Goal: Communication & Community: Connect with others

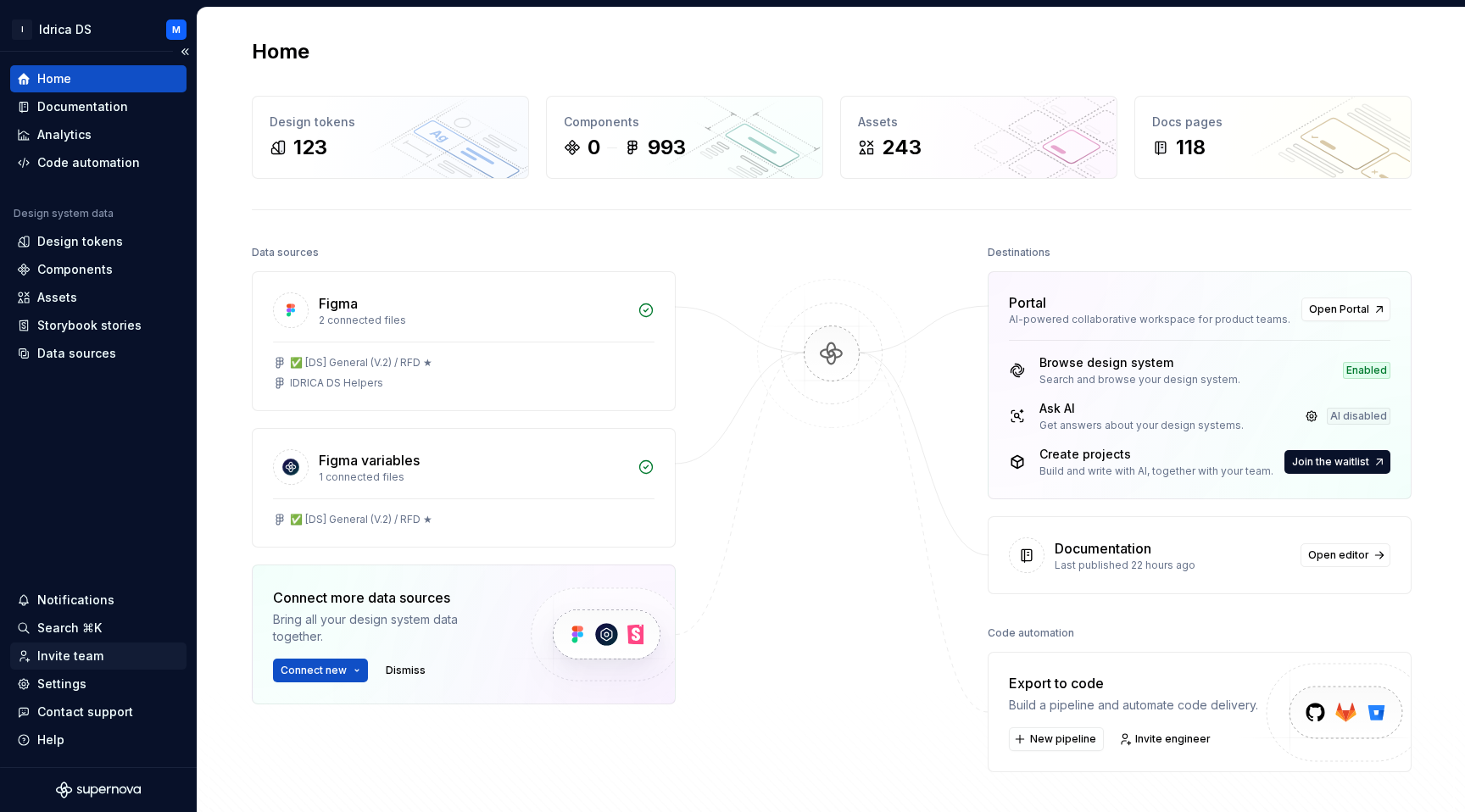
click at [75, 663] on div "Invite team" at bounding box center [71, 656] width 66 height 17
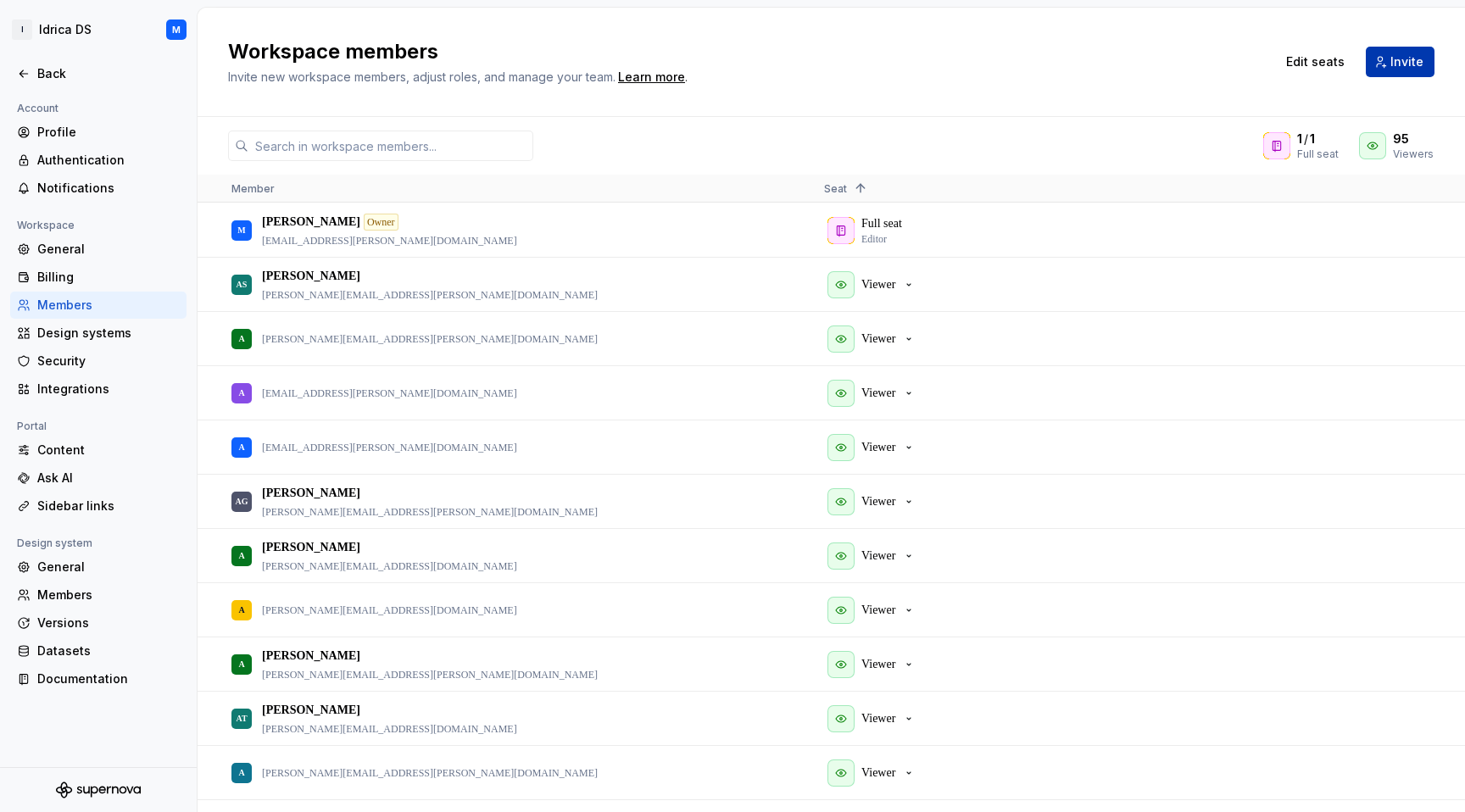
click at [1398, 62] on span "Invite" at bounding box center [1407, 61] width 33 height 17
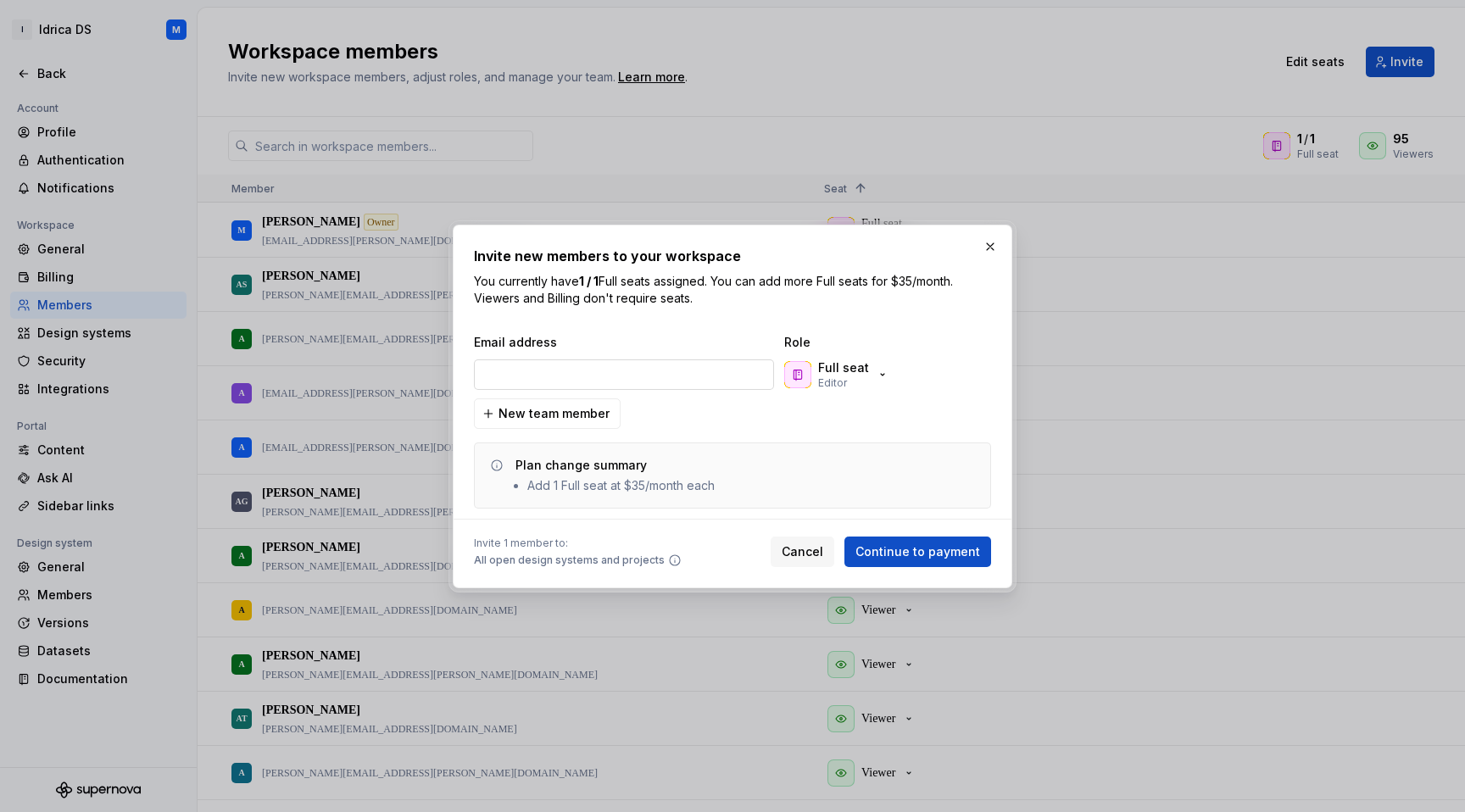
click at [596, 377] on input "email" at bounding box center [624, 375] width 300 height 31
type input "j9M5dnQPkXJd%e"
click at [876, 372] on icon "button" at bounding box center [882, 375] width 13 height 13
drag, startPoint x: 623, startPoint y: 381, endPoint x: 366, endPoint y: 363, distance: 257.6
click at [366, 363] on div "Invite new members to your workspace You currently have 1 / 1 Full seats assign…" at bounding box center [732, 406] width 1465 height 812
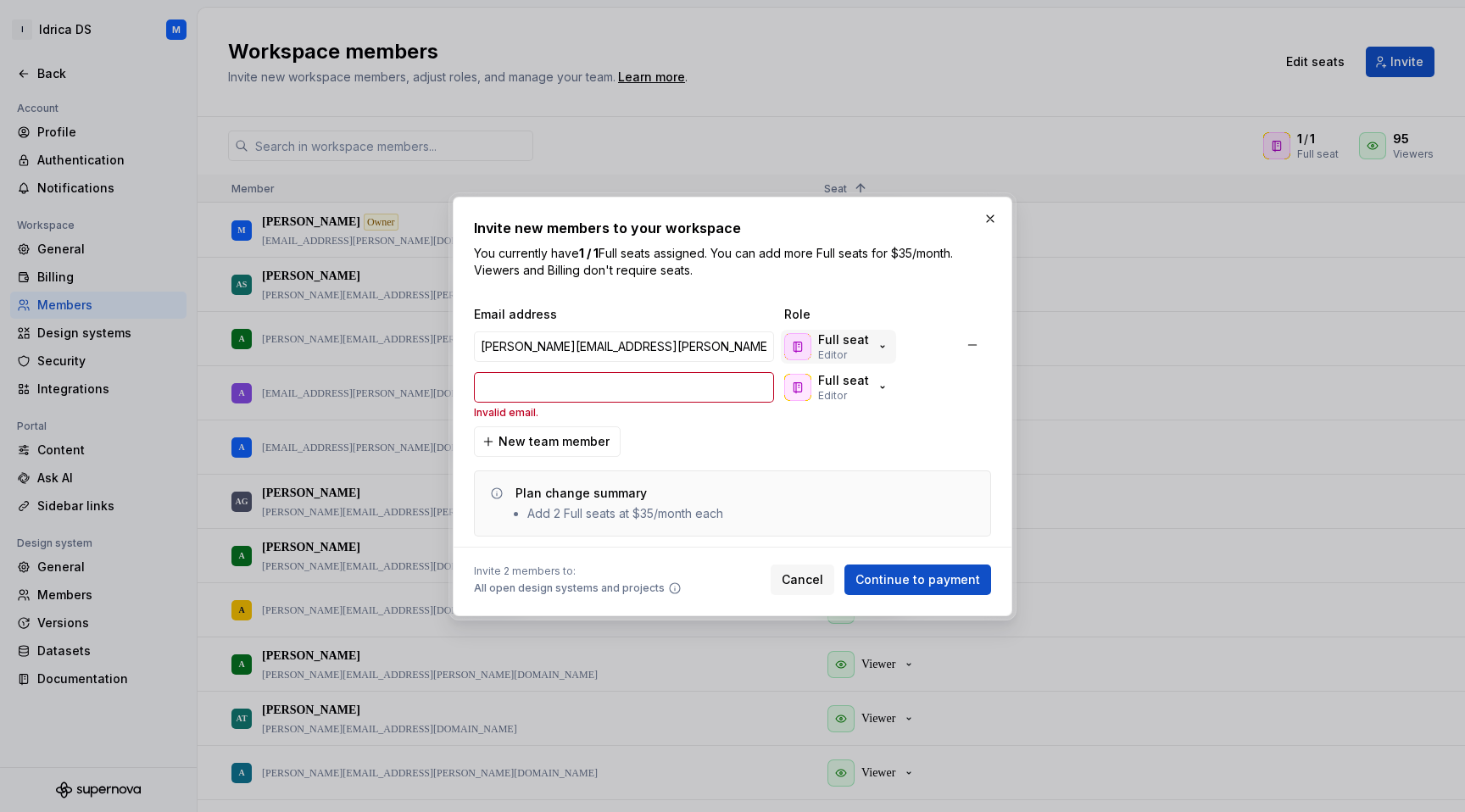
click at [876, 349] on icon "button" at bounding box center [882, 347] width 13 height 13
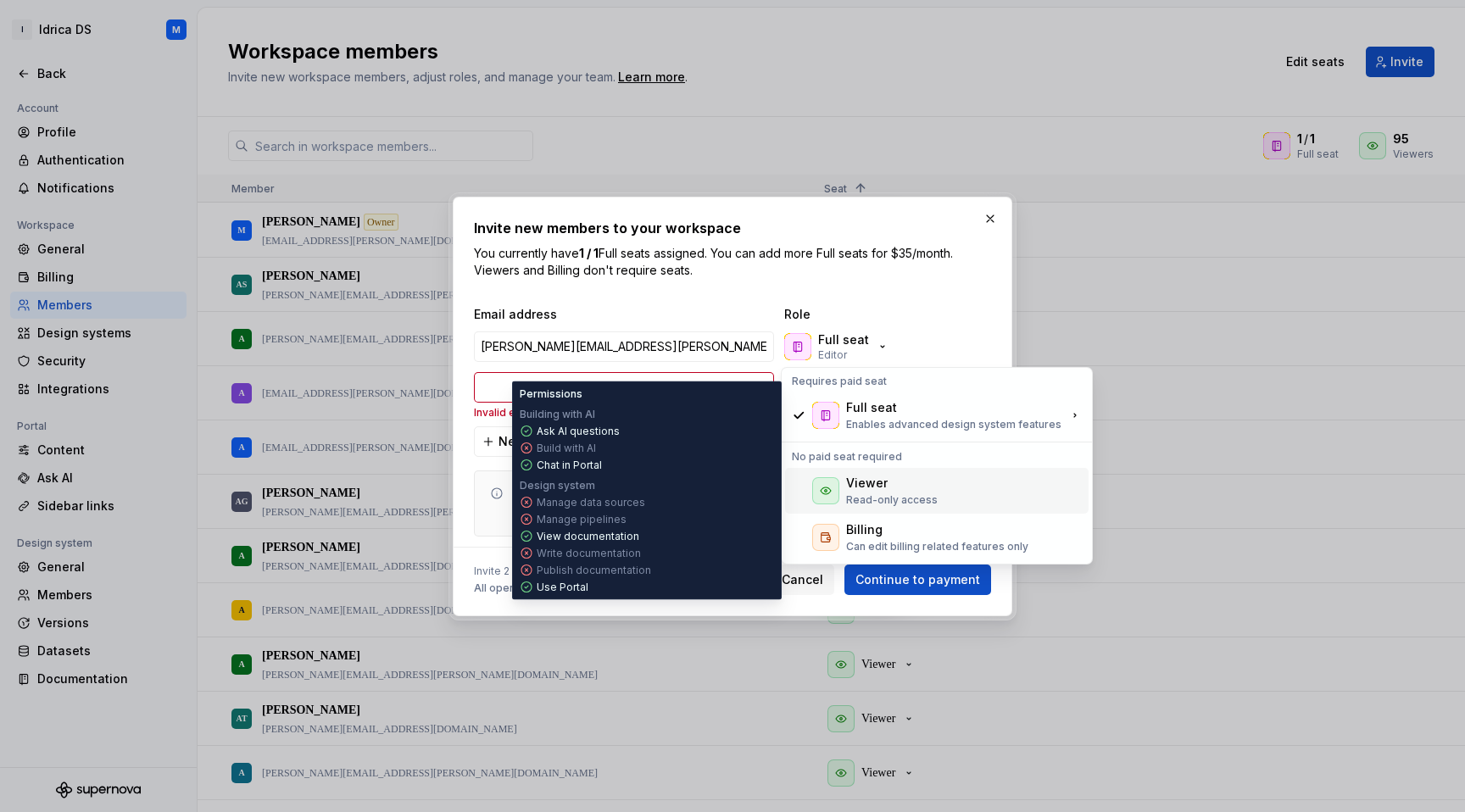
click at [868, 486] on div "Viewer" at bounding box center [867, 483] width 41 height 17
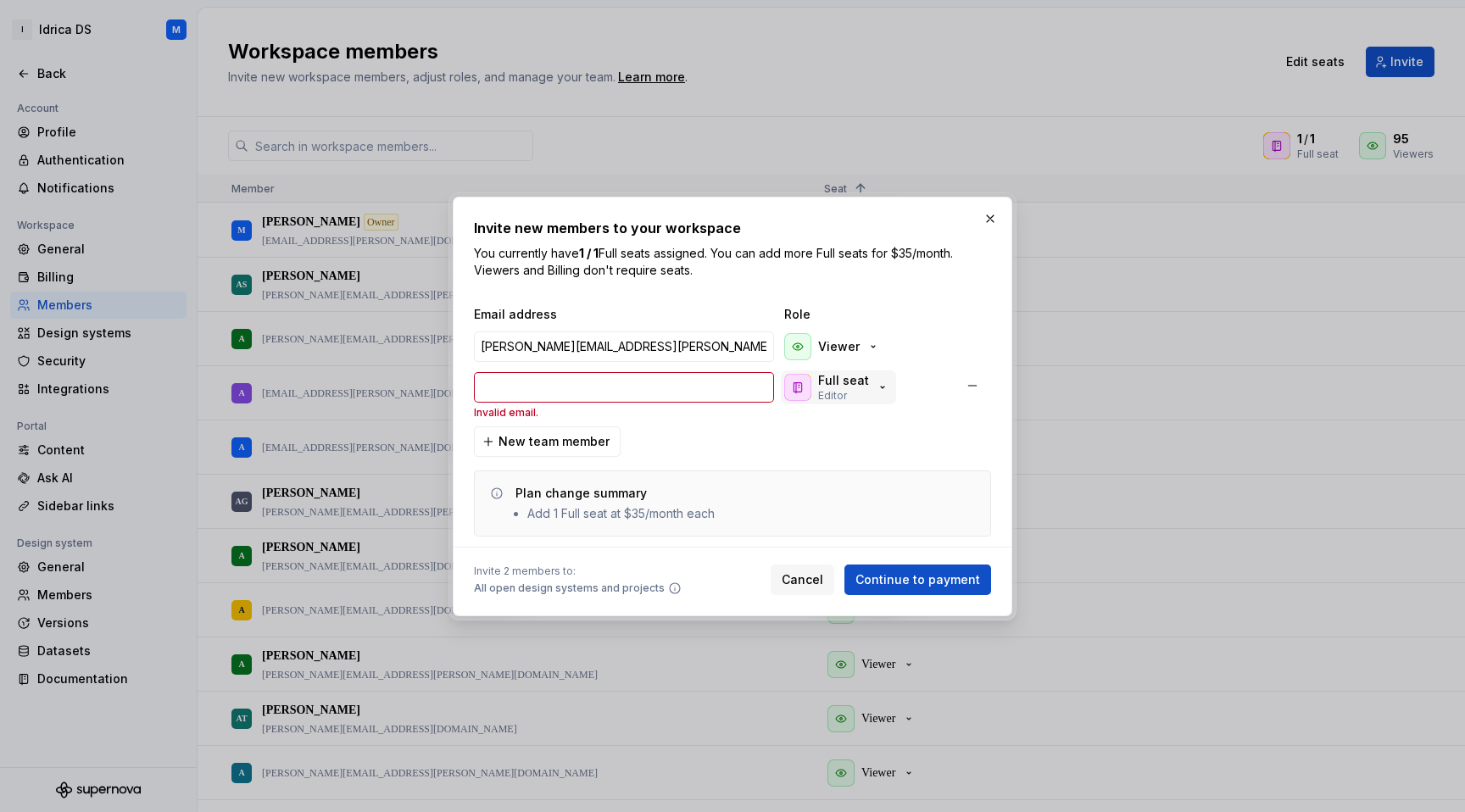
click at [856, 375] on p "Full seat" at bounding box center [843, 380] width 51 height 17
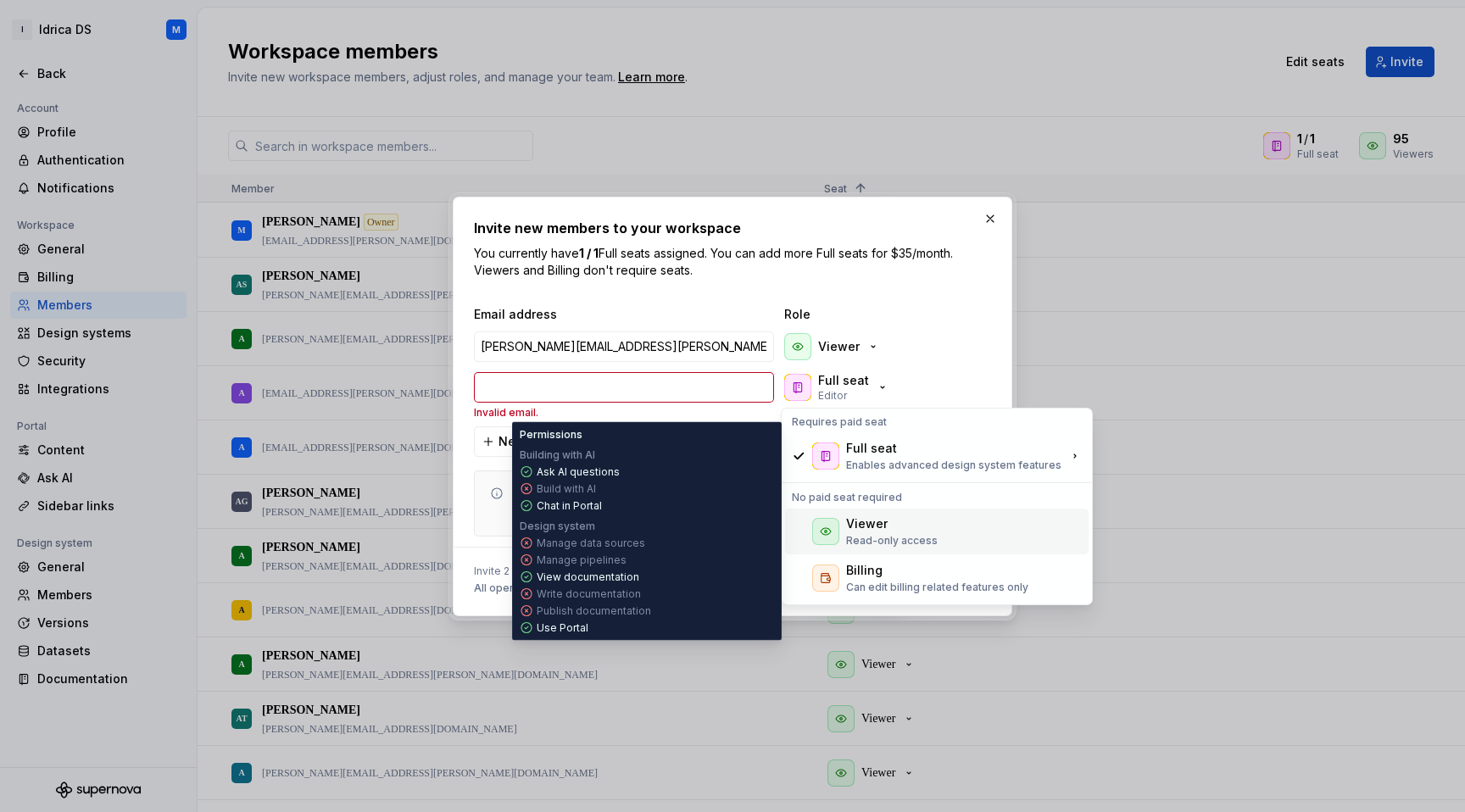
click at [856, 511] on div "Viewer Read-only access" at bounding box center [937, 531] width 304 height 46
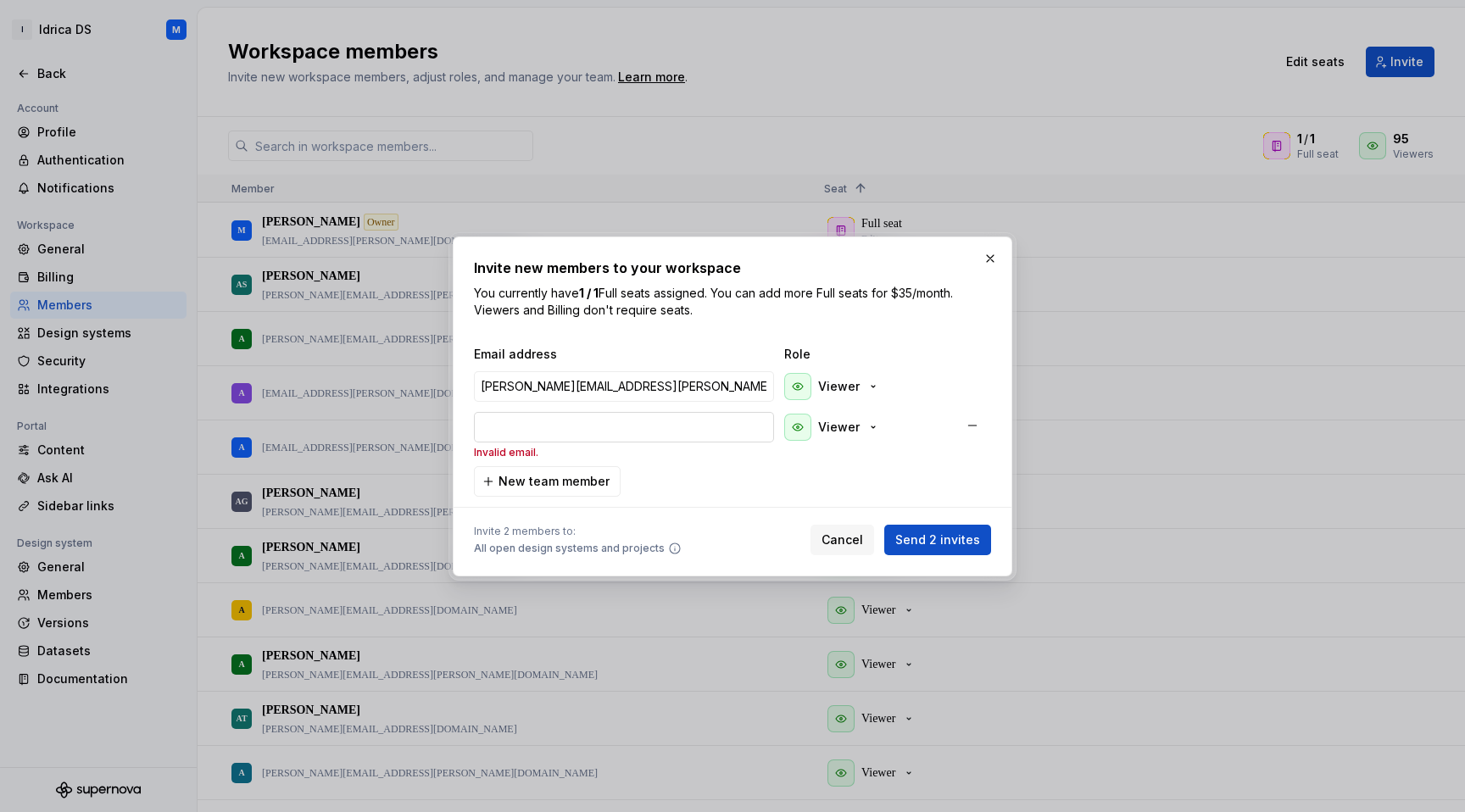
click at [573, 416] on input "email" at bounding box center [624, 428] width 300 height 31
click at [558, 436] on input "email" at bounding box center [624, 428] width 300 height 31
paste input "[PERSON_NAME][EMAIL_ADDRESS][PERSON_NAME][DOMAIN_NAME]"
click at [886, 475] on div "Email address Role [PERSON_NAME][EMAIL_ADDRESS][PERSON_NAME][DOMAIN_NAME] Viewe…" at bounding box center [733, 421] width 517 height 151
click at [554, 476] on span "New team member" at bounding box center [554, 481] width 111 height 17
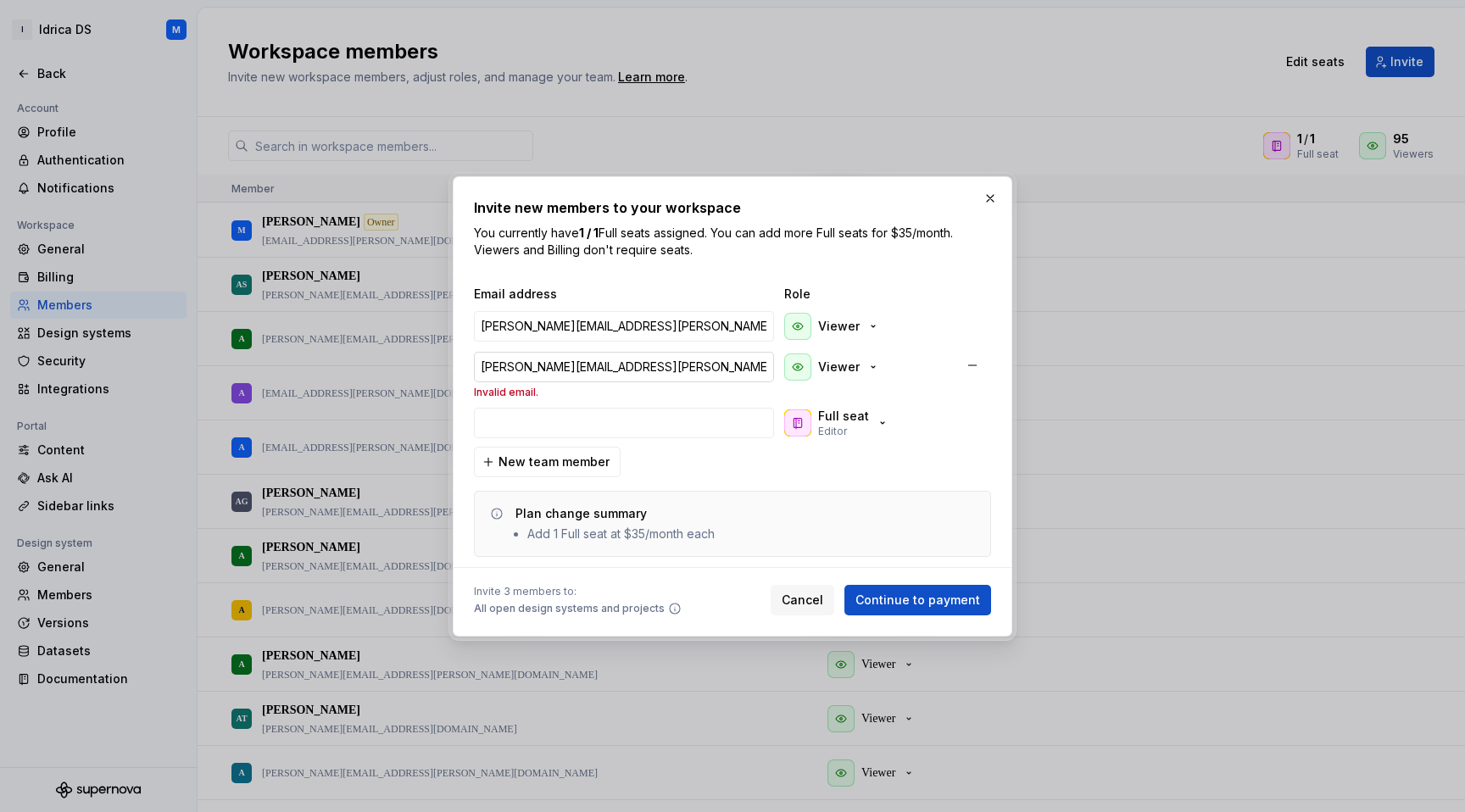
click at [490, 366] on input "[PERSON_NAME][EMAIL_ADDRESS][PERSON_NAME][DOMAIN_NAME]" at bounding box center [624, 367] width 300 height 31
click at [677, 335] on input "[PERSON_NAME][EMAIL_ADDRESS][PERSON_NAME][DOMAIN_NAME]" at bounding box center [624, 326] width 300 height 31
click at [652, 428] on input "email" at bounding box center [624, 423] width 300 height 31
click at [536, 364] on input "[PERSON_NAME][EMAIL_ADDRESS][PERSON_NAME][DOMAIN_NAME]" at bounding box center [624, 367] width 300 height 31
type input "[PERSON_NAME][EMAIL_ADDRESS][PERSON_NAME][DOMAIN_NAME]"
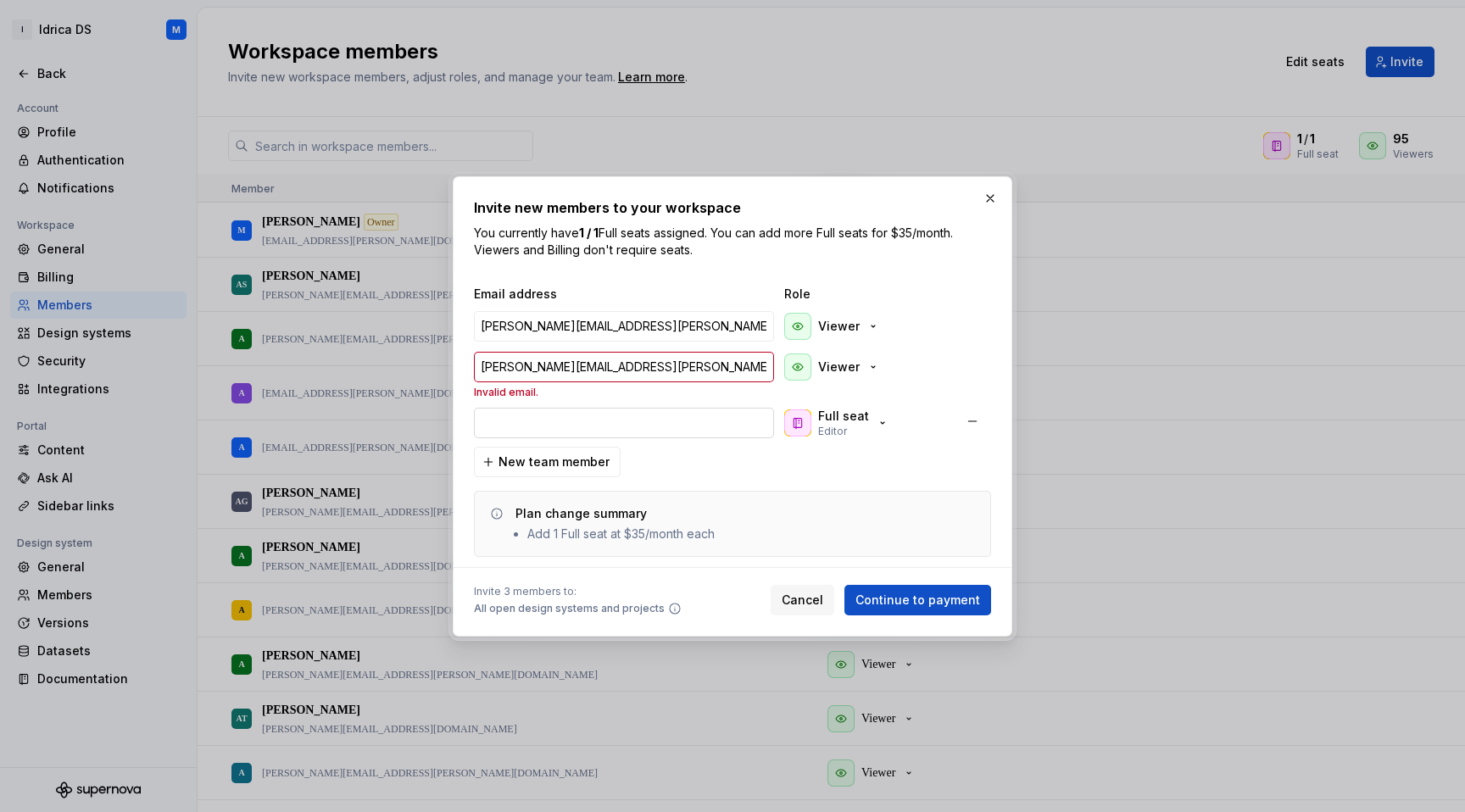
click at [567, 415] on input "email" at bounding box center [624, 423] width 300 height 31
click at [851, 428] on div "Full seat Editor" at bounding box center [843, 423] width 51 height 31
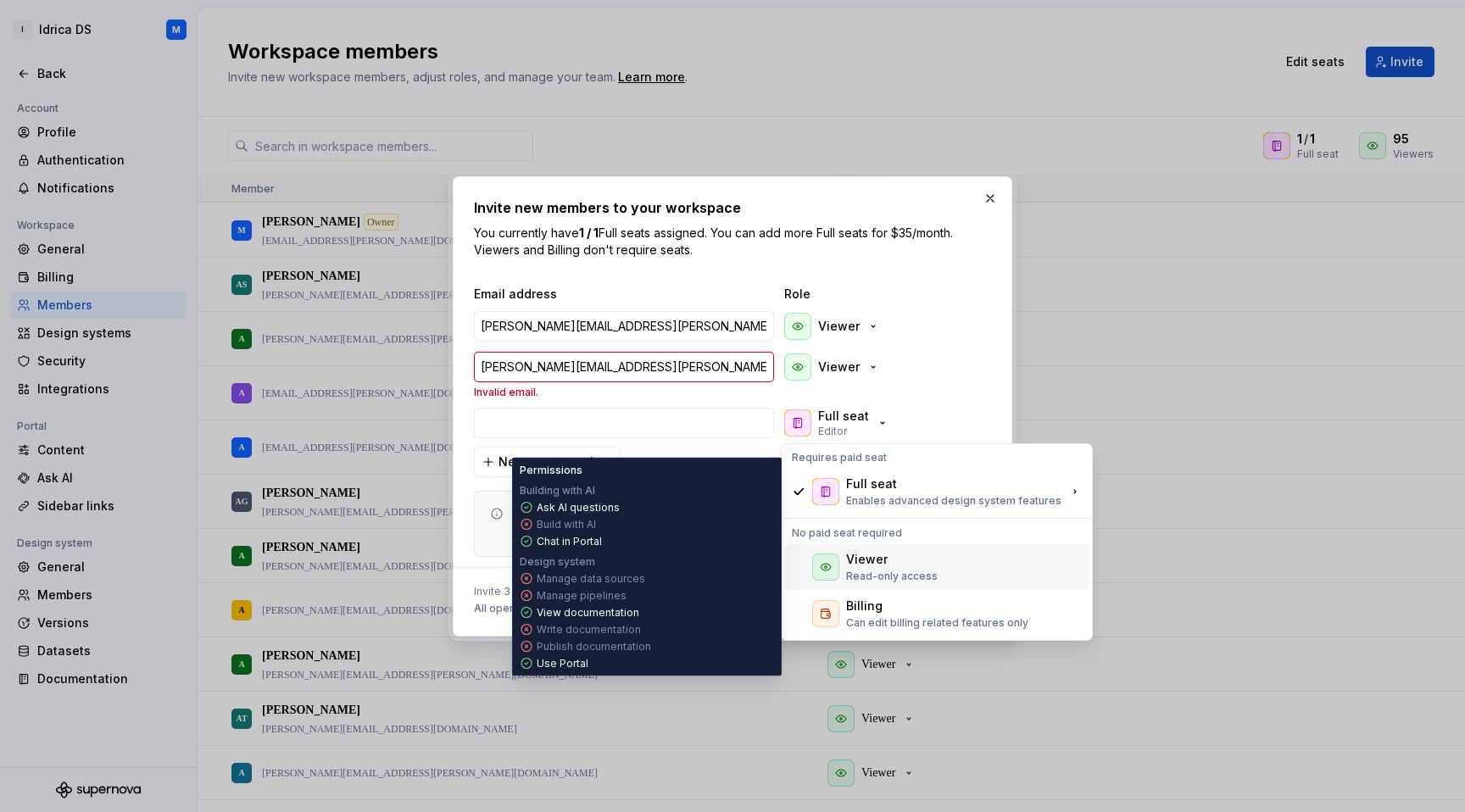
click at [871, 560] on div "Viewer" at bounding box center [867, 560] width 41 height 17
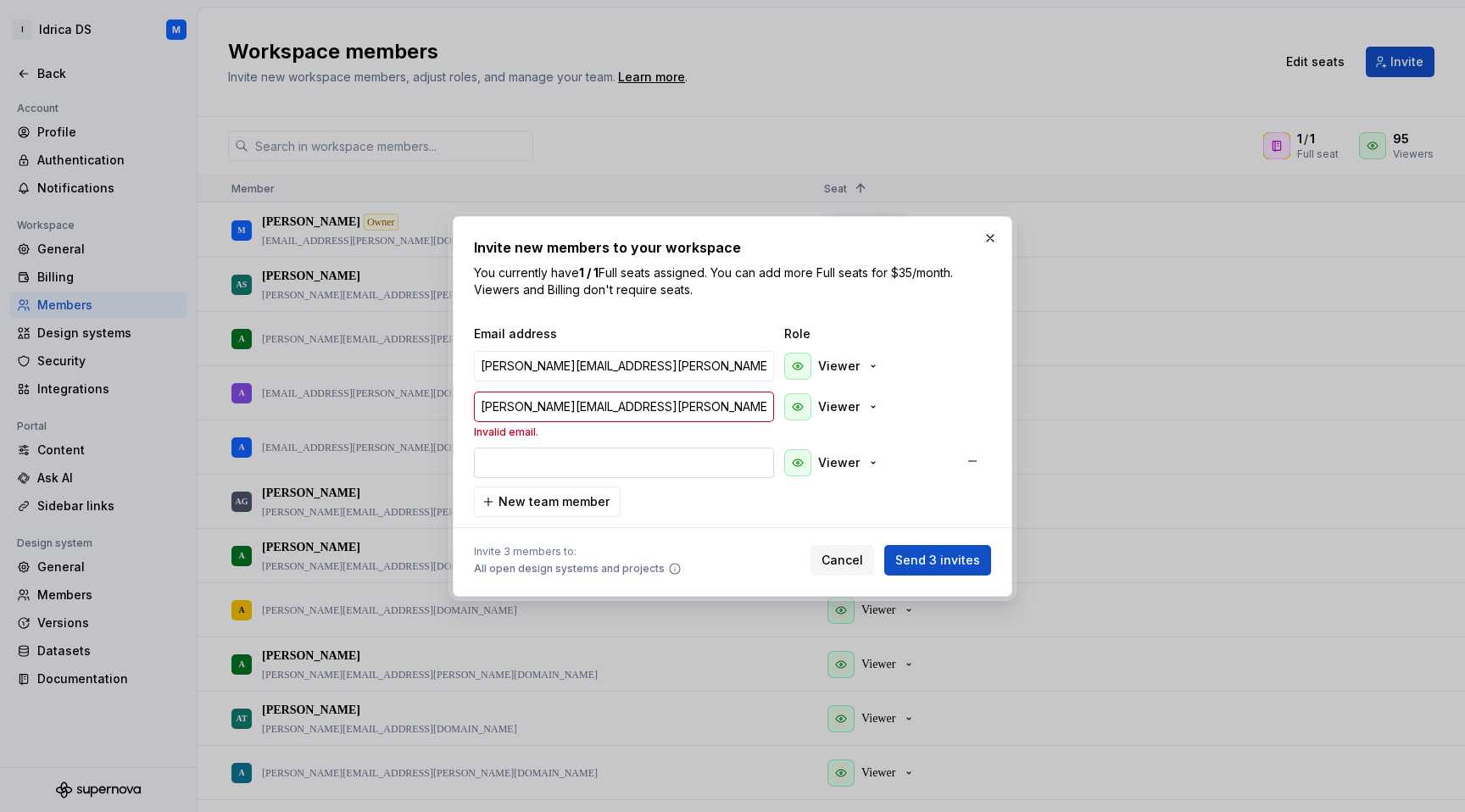
click at [668, 463] on input "email" at bounding box center [624, 463] width 300 height 31
click at [539, 470] on input "email" at bounding box center [624, 463] width 300 height 31
paste input "[EMAIL_ADDRESS][DOMAIN_NAME]"
type input "[EMAIL_ADDRESS][DOMAIN_NAME]"
click at [893, 488] on div "Email address Role [PERSON_NAME][EMAIL_ADDRESS][PERSON_NAME][DOMAIN_NAME] Viewe…" at bounding box center [733, 421] width 517 height 191
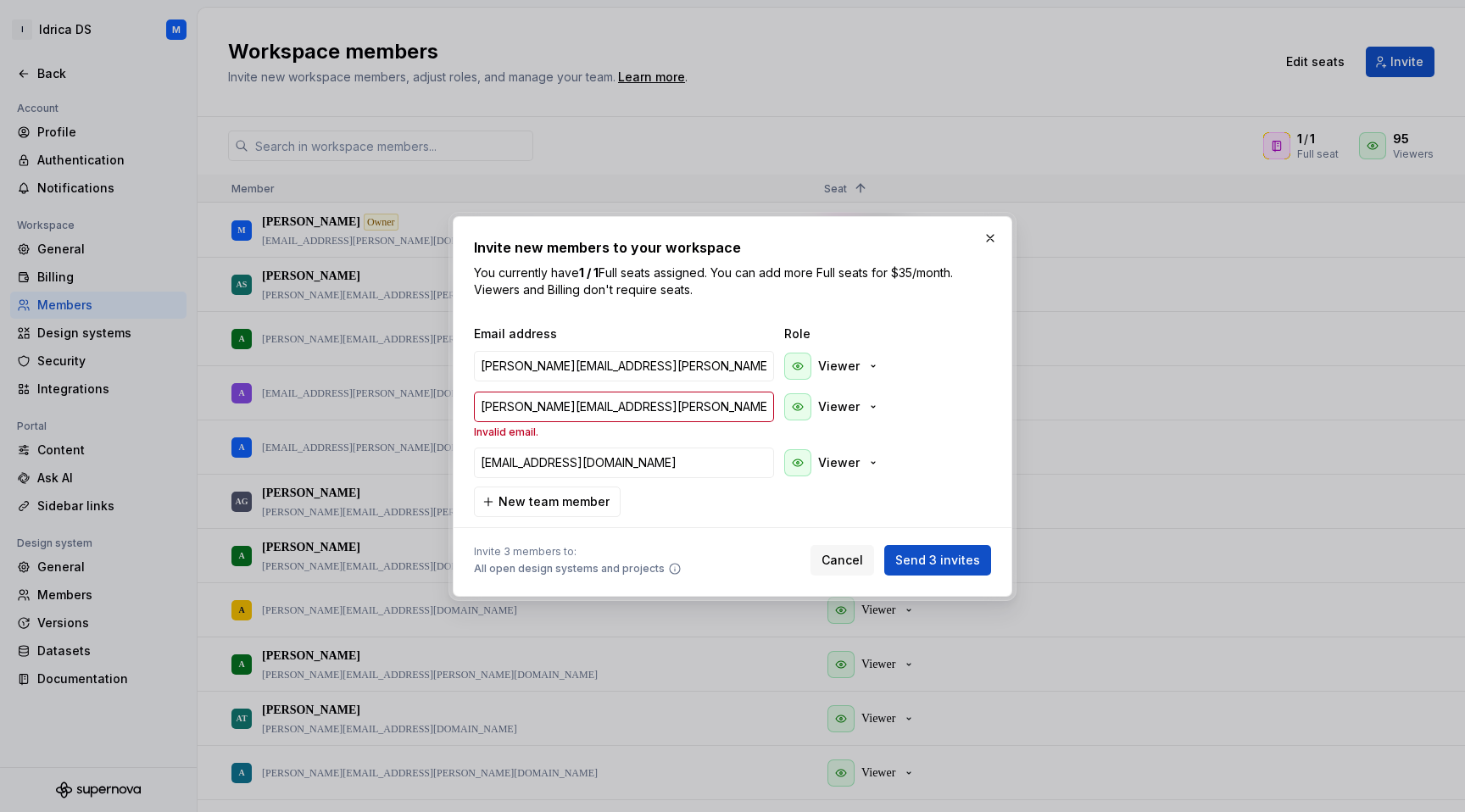
click at [649, 508] on div "Email address Role [PERSON_NAME][EMAIL_ADDRESS][PERSON_NAME][DOMAIN_NAME] Viewe…" at bounding box center [733, 421] width 517 height 191
drag, startPoint x: 712, startPoint y: 415, endPoint x: 393, endPoint y: 402, distance: 319.3
click at [393, 402] on div "Invite new members to your workspace You currently have 1 / 1 Full seats assign…" at bounding box center [732, 406] width 1465 height 812
type input "[PERSON_NAME][EMAIL_ADDRESS][PERSON_NAME][DOMAIN_NAME]"
click at [729, 506] on div "Email address Role [PERSON_NAME][EMAIL_ADDRESS][PERSON_NAME][DOMAIN_NAME] Viewe…" at bounding box center [733, 421] width 517 height 191
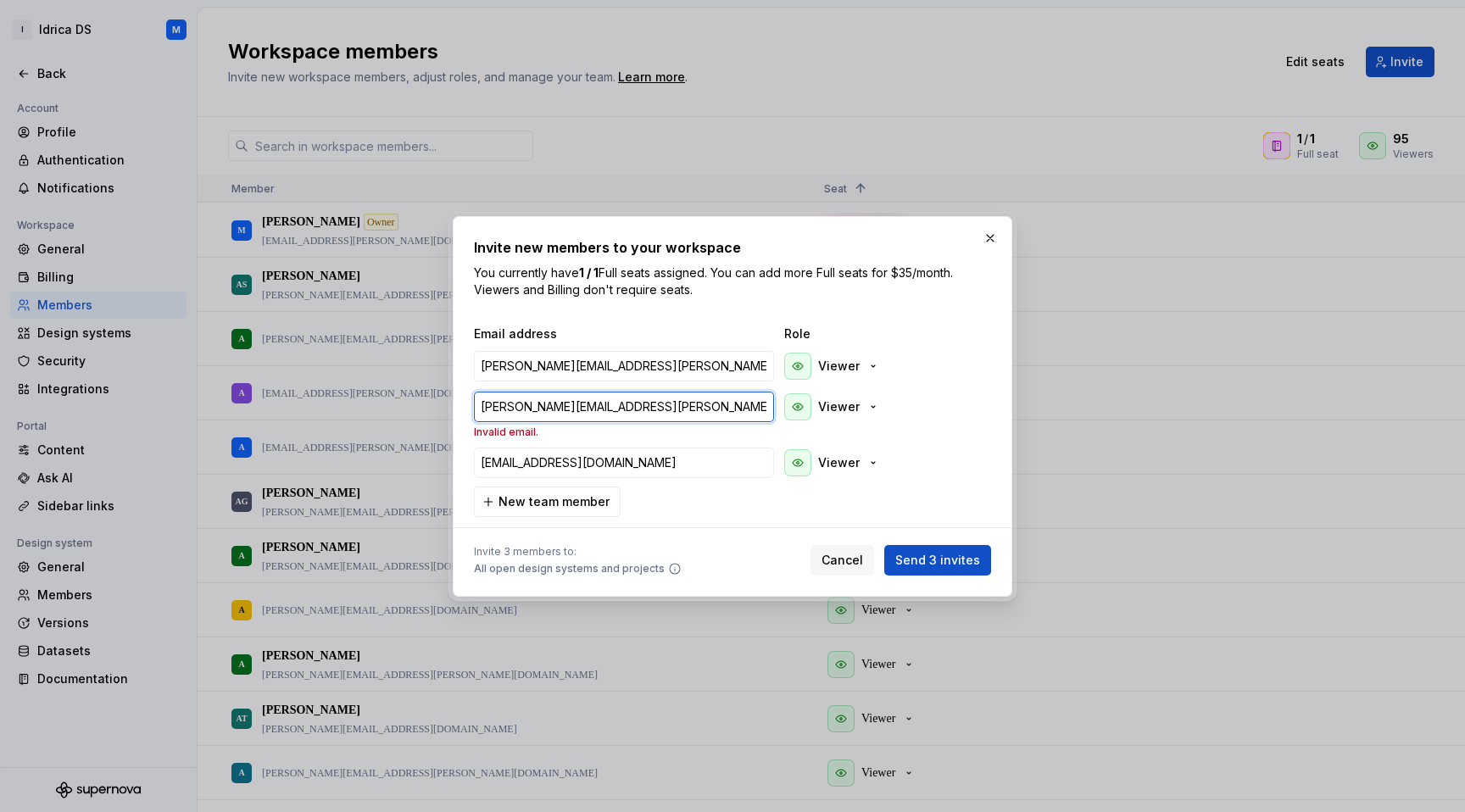
drag, startPoint x: 703, startPoint y: 410, endPoint x: 463, endPoint y: 402, distance: 240.1
click at [463, 402] on div "Invite new members to your workspace You currently have 1 / 1 Full seats assign…" at bounding box center [732, 407] width 560 height 381
click at [972, 401] on button "button" at bounding box center [973, 405] width 31 height 31
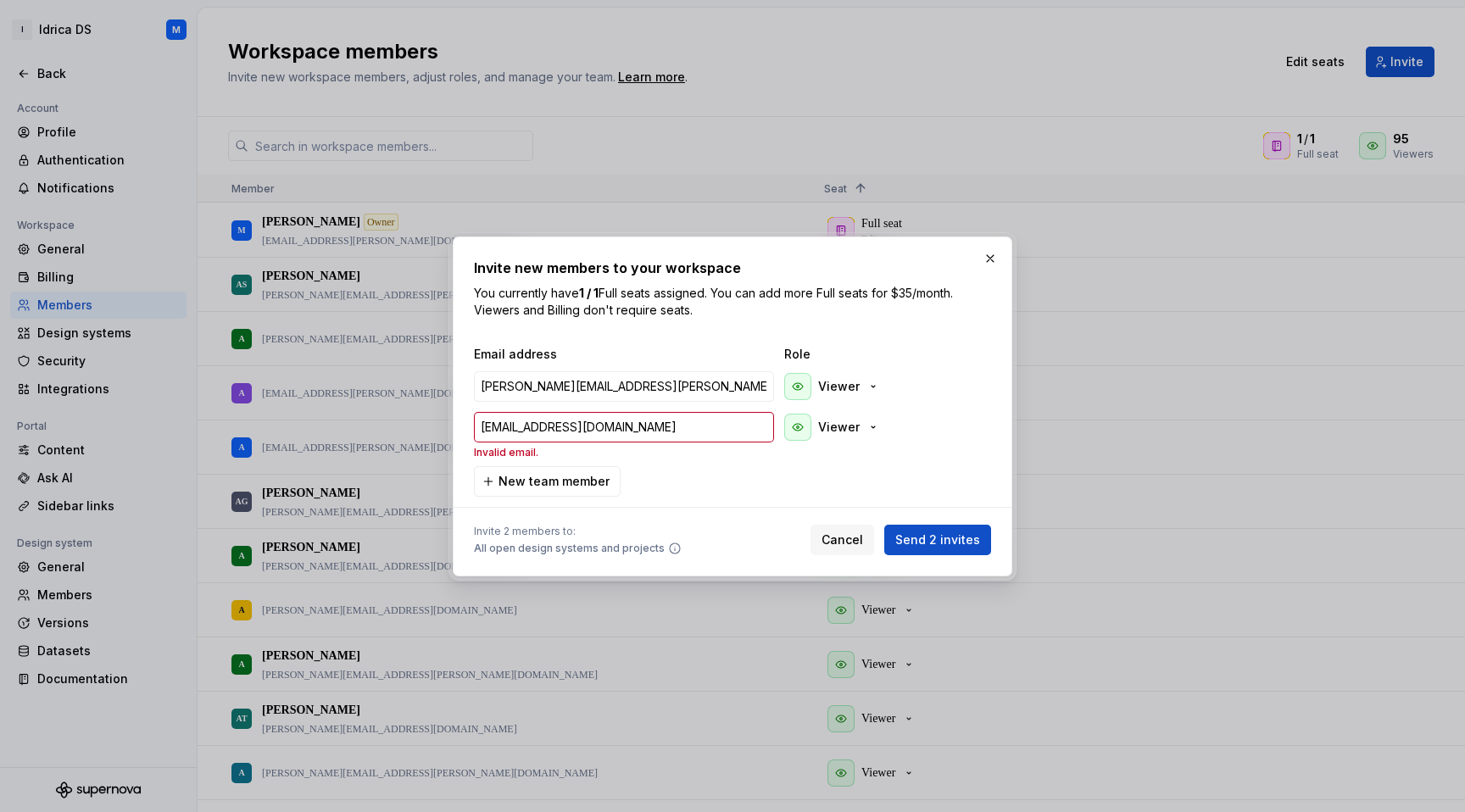
click at [700, 465] on div "Email address Role [PERSON_NAME][EMAIL_ADDRESS][PERSON_NAME][DOMAIN_NAME] Viewe…" at bounding box center [733, 421] width 517 height 151
click at [976, 425] on button "button" at bounding box center [973, 426] width 31 height 31
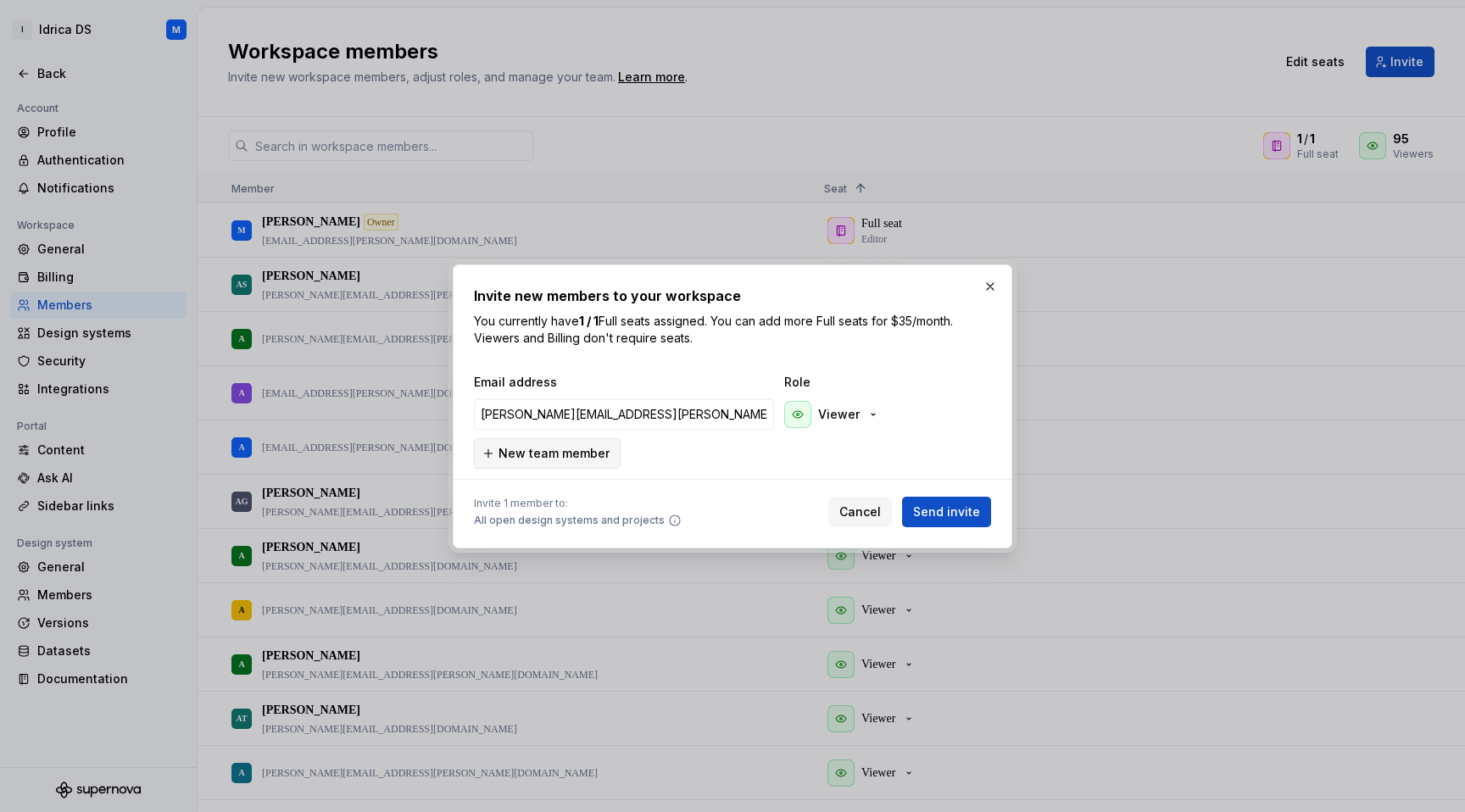
click at [537, 454] on span "New team member" at bounding box center [554, 454] width 111 height 17
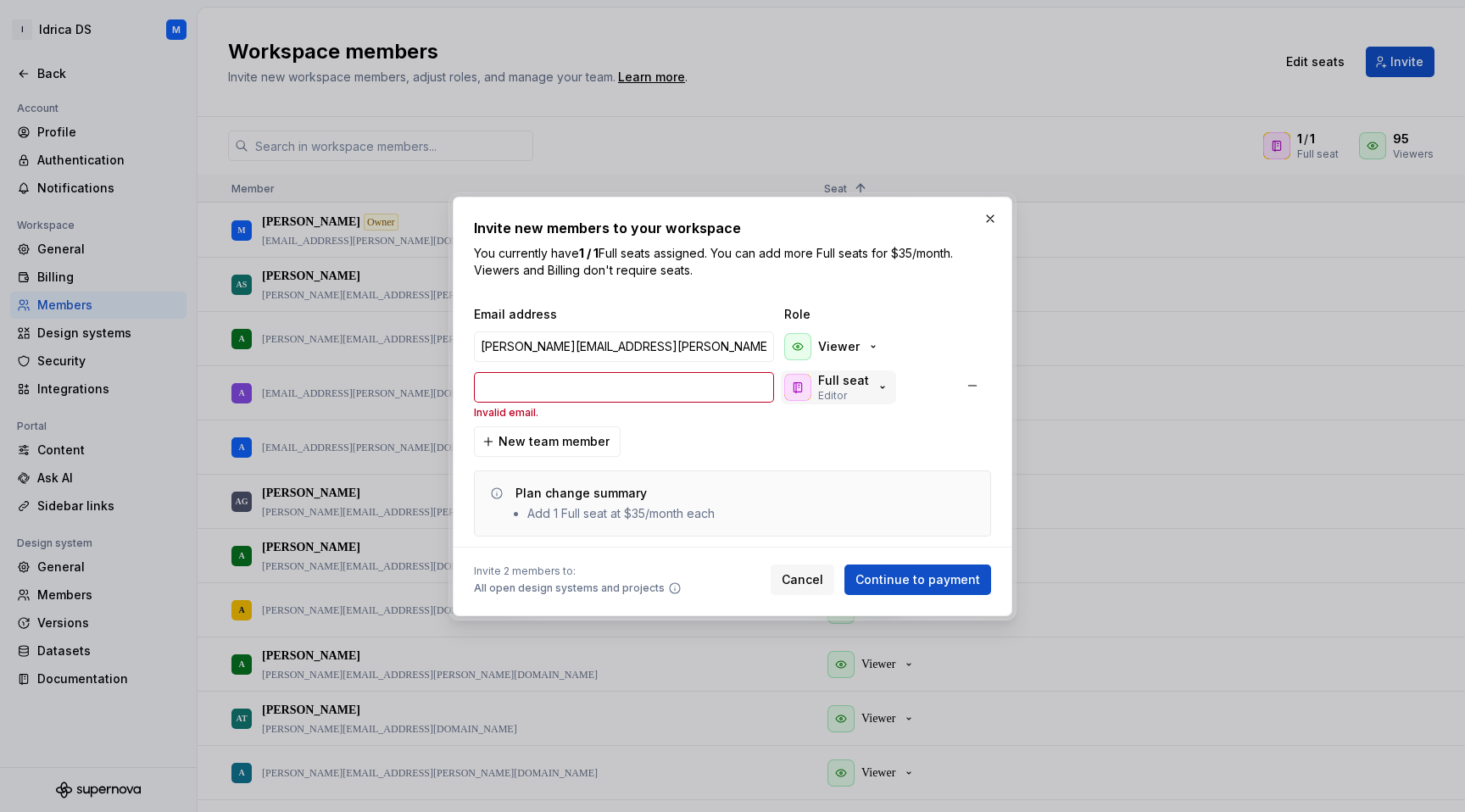
click at [869, 393] on div "Full seat Editor" at bounding box center [836, 387] width 105 height 31
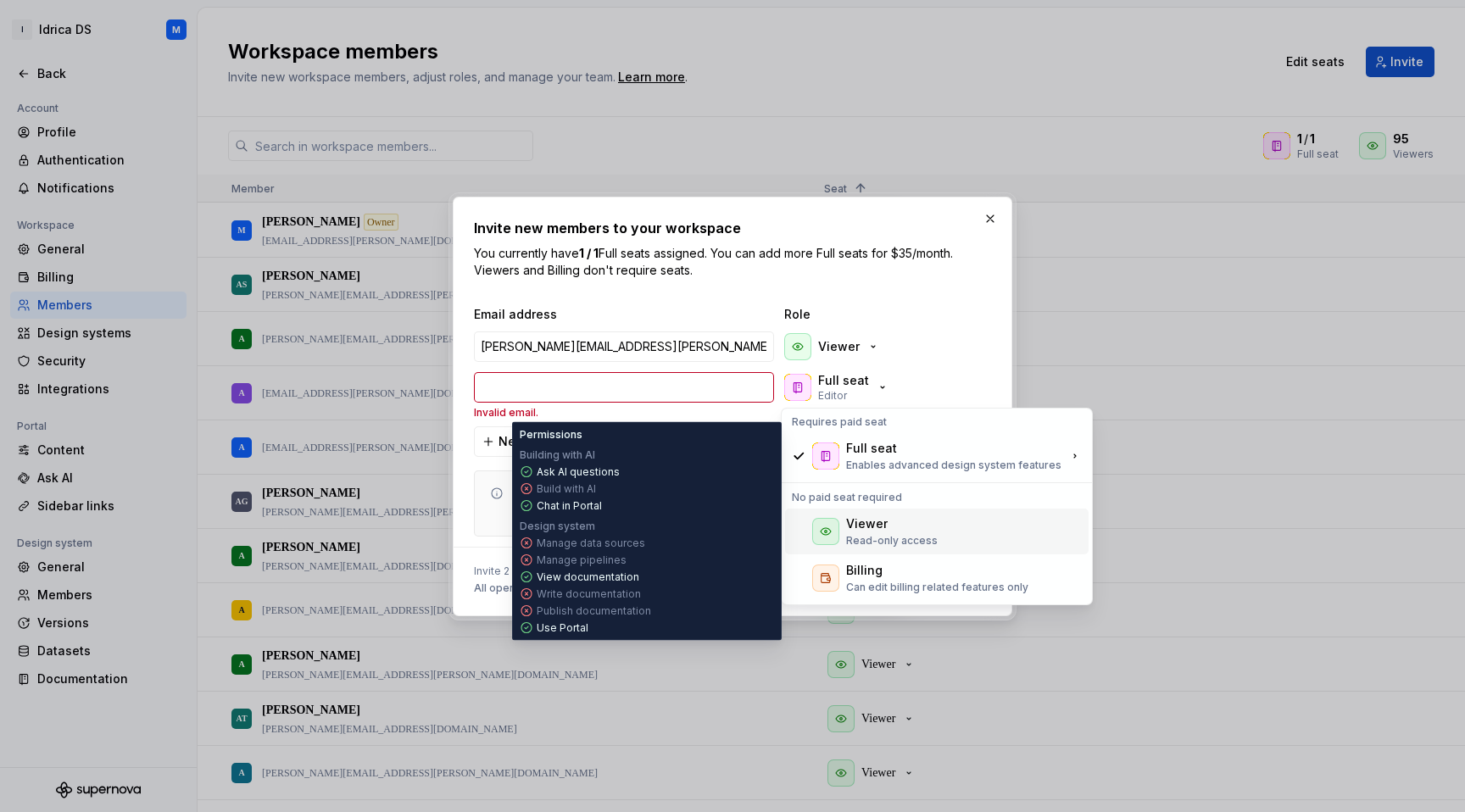
click at [860, 516] on div "Viewer" at bounding box center [867, 524] width 41 height 17
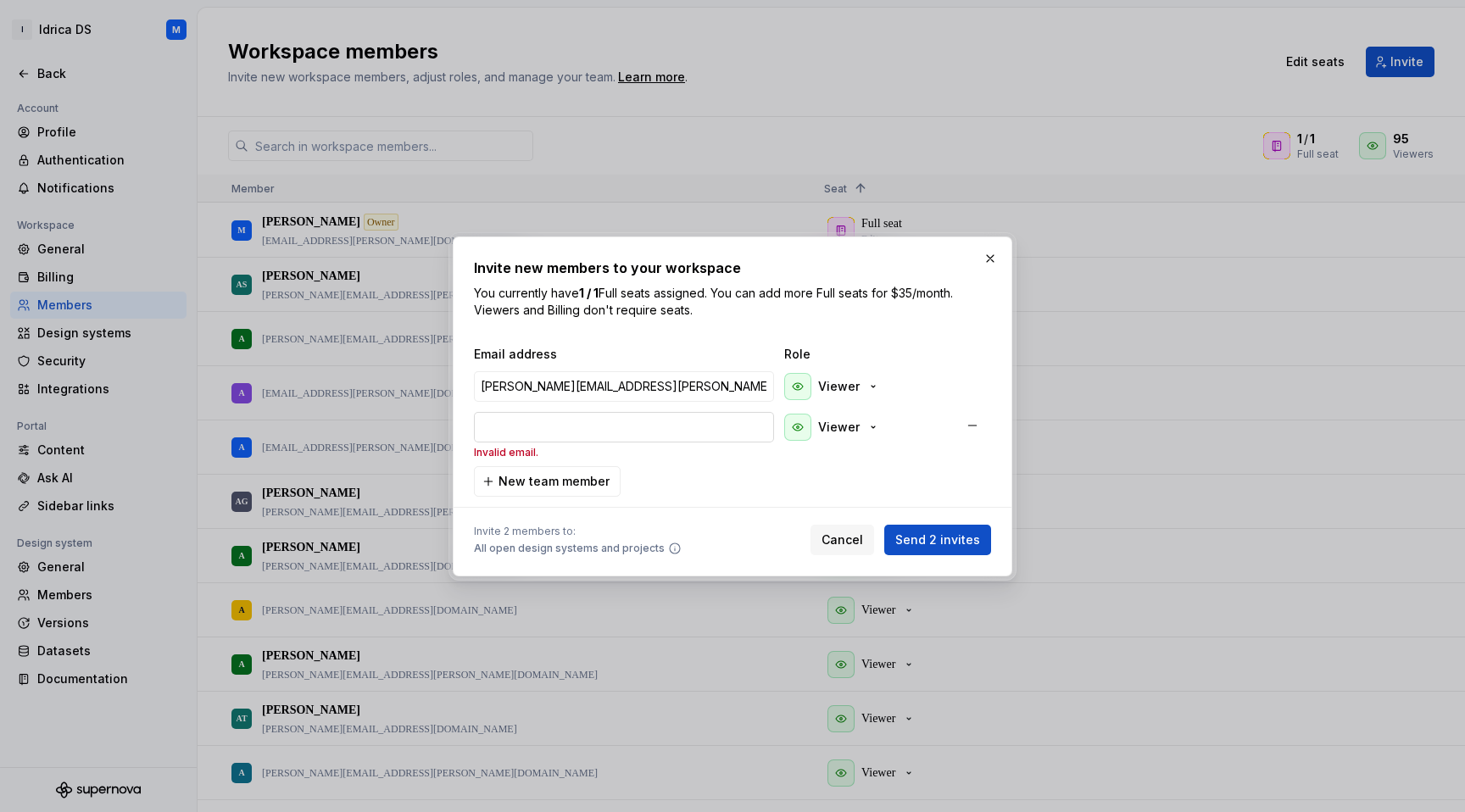
click at [596, 426] on input "email" at bounding box center [624, 428] width 300 height 31
paste input "[PERSON_NAME][EMAIL_ADDRESS][PERSON_NAME][DOMAIN_NAME]"
type input "[PERSON_NAME][EMAIL_ADDRESS][PERSON_NAME][DOMAIN_NAME]"
click at [884, 455] on div "[PERSON_NAME][EMAIL_ADDRESS][PERSON_NAME][DOMAIN_NAME] Invalid email. Viewer" at bounding box center [731, 435] width 514 height 49
click at [576, 493] on button "New team member" at bounding box center [547, 481] width 146 height 31
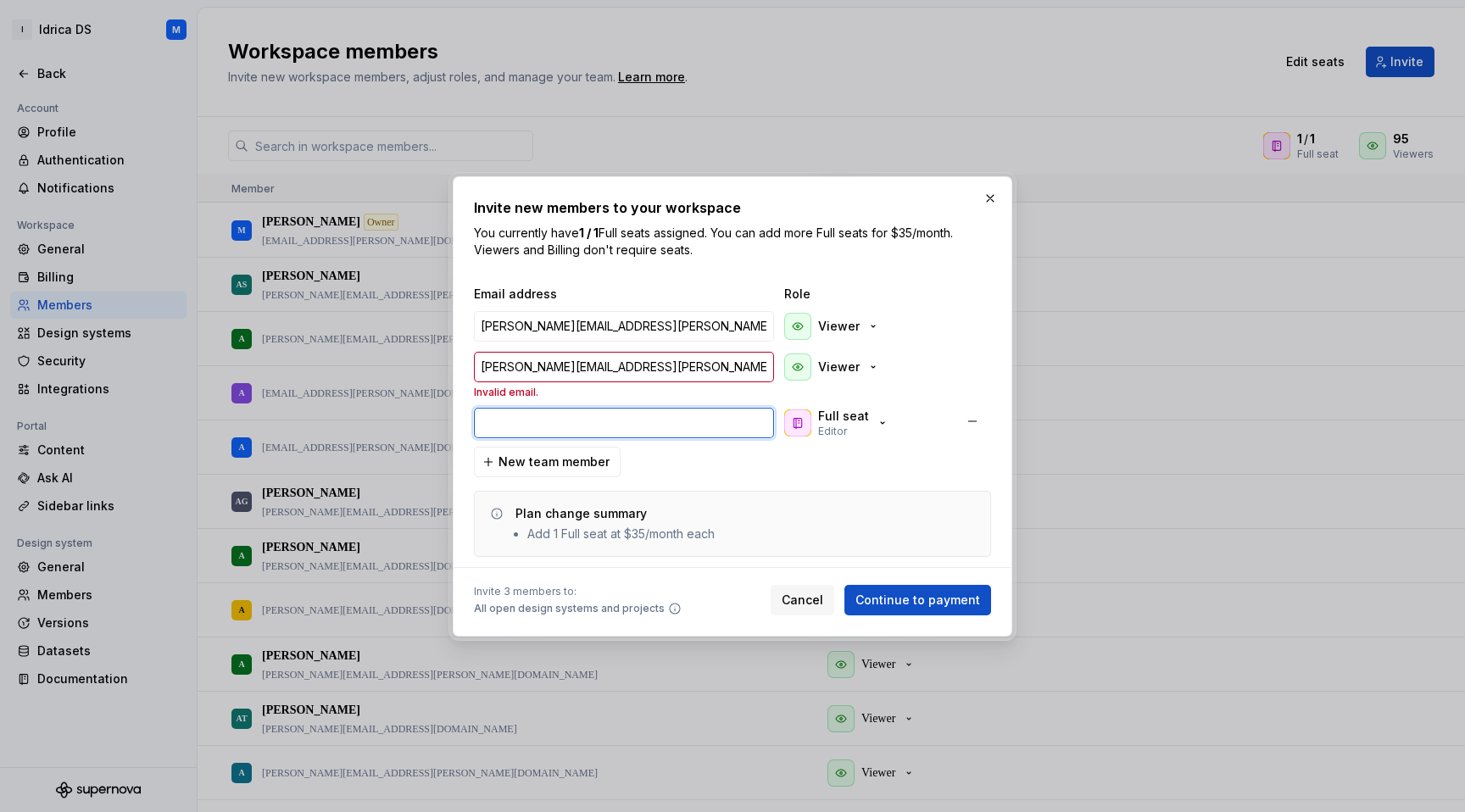
click at [564, 419] on input "email" at bounding box center [624, 423] width 300 height 31
paste input "[EMAIL_ADDRESS][DOMAIN_NAME]"
type input "[EMAIL_ADDRESS][DOMAIN_NAME]"
click at [883, 423] on icon "button" at bounding box center [882, 423] width 13 height 13
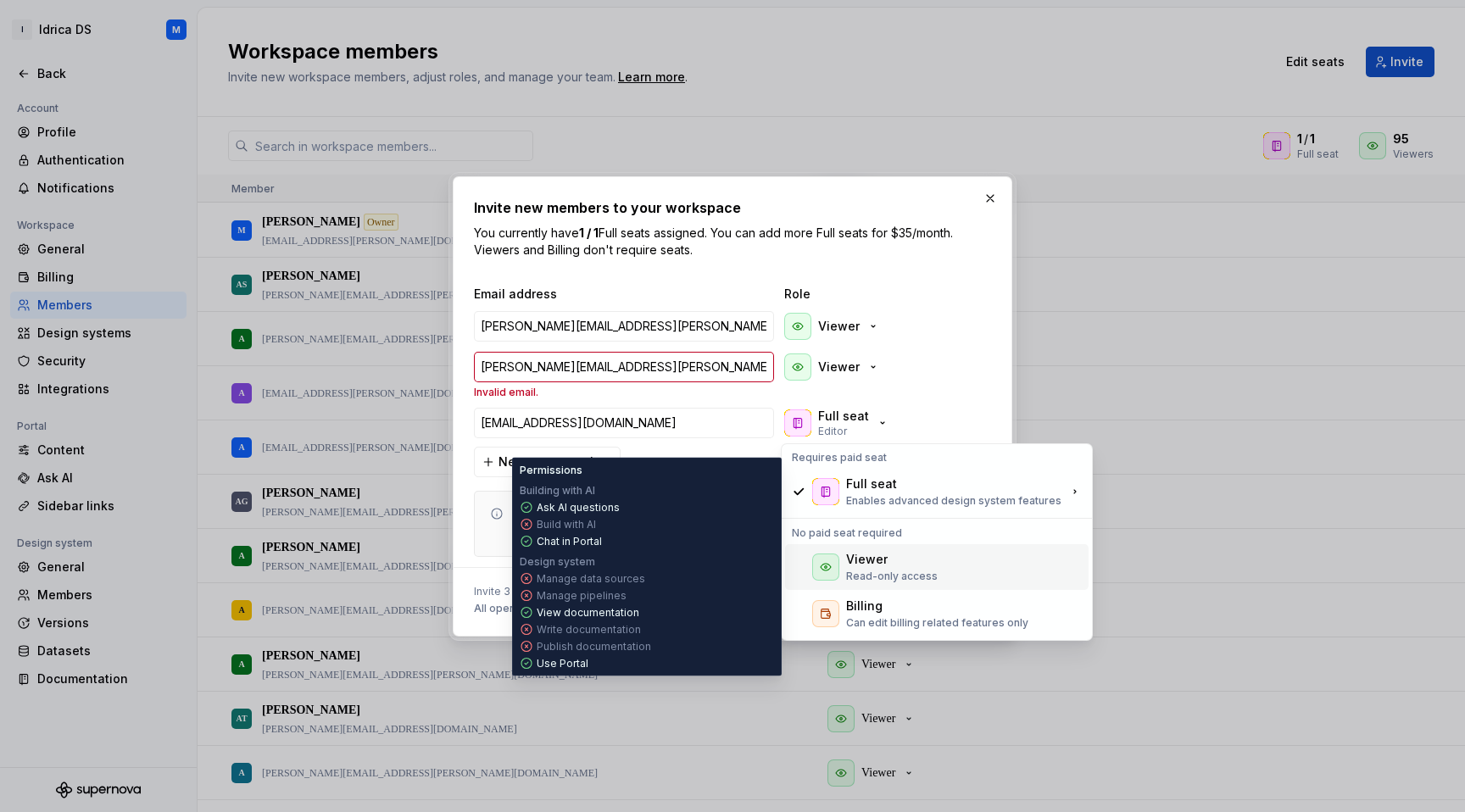
click at [878, 570] on p "Read-only access" at bounding box center [892, 576] width 92 height 13
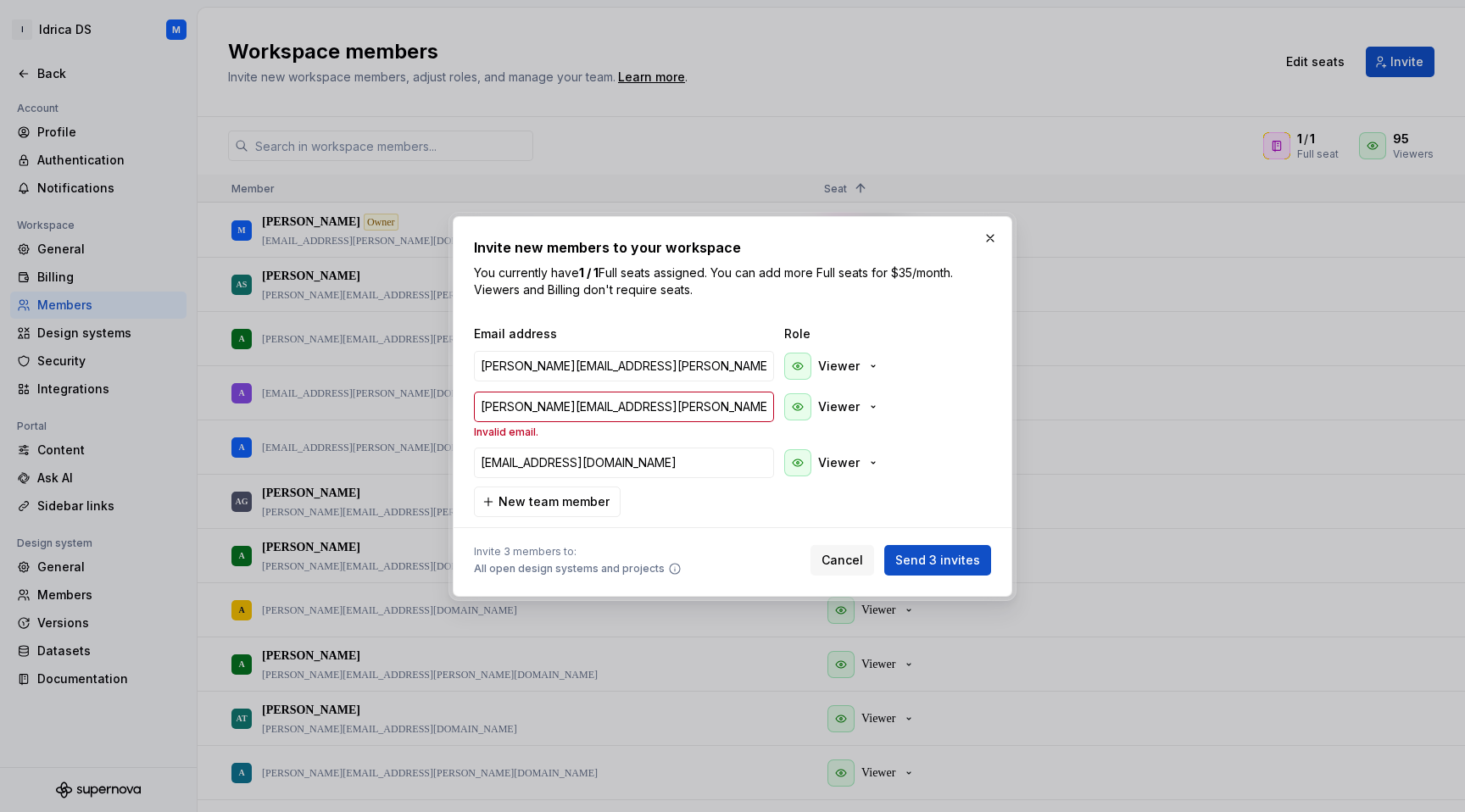
click at [762, 505] on div "Email address Role [PERSON_NAME][EMAIL_ADDRESS][PERSON_NAME][DOMAIN_NAME] Viewe…" at bounding box center [733, 421] width 517 height 191
click at [949, 566] on span "Send 3 invites" at bounding box center [938, 560] width 84 height 17
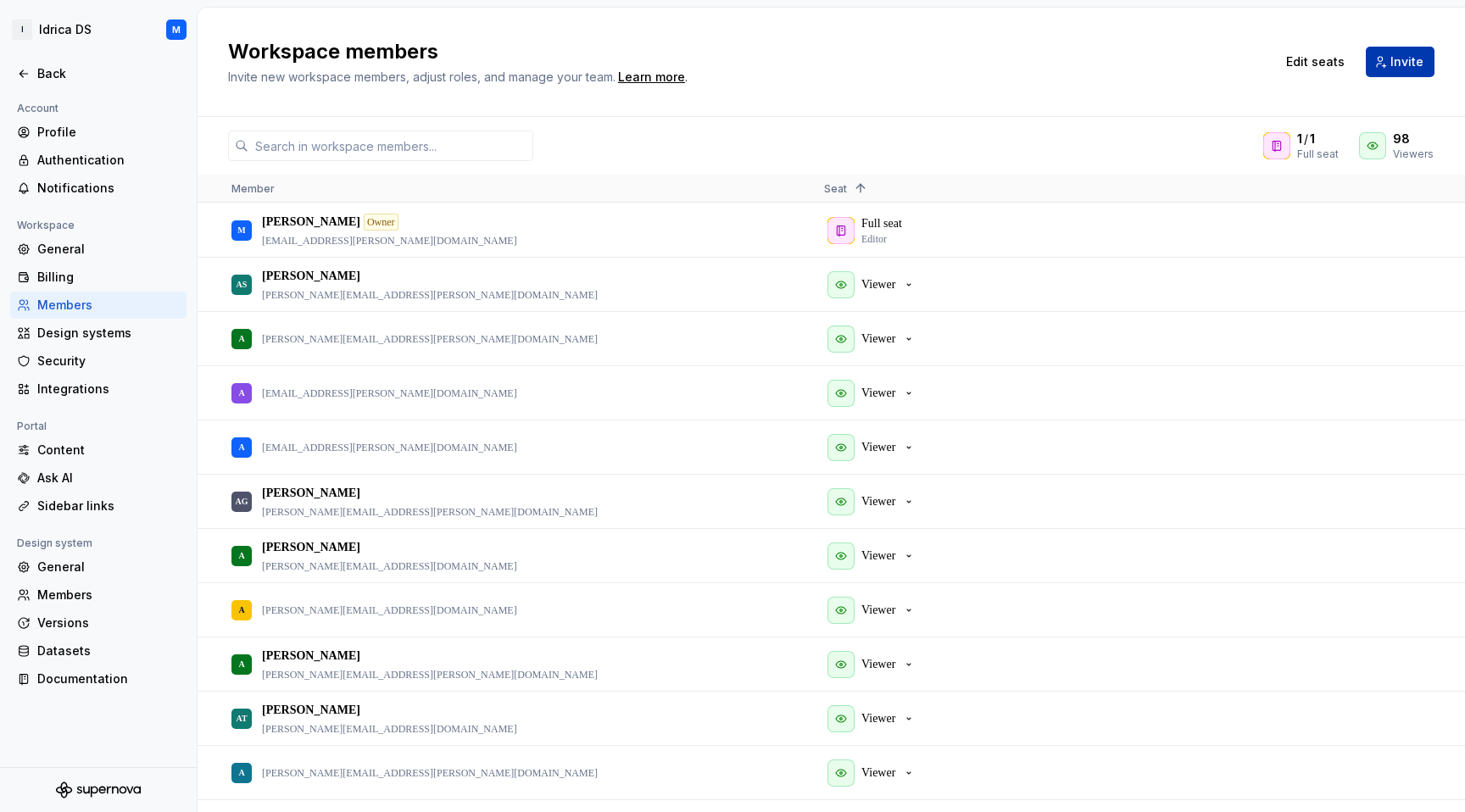
click at [1406, 76] on div "Workspace members Invite new workspace members, adjust roles, and manage your t…" at bounding box center [831, 61] width 1206 height 48
click at [1420, 64] on span "Invite" at bounding box center [1407, 61] width 33 height 17
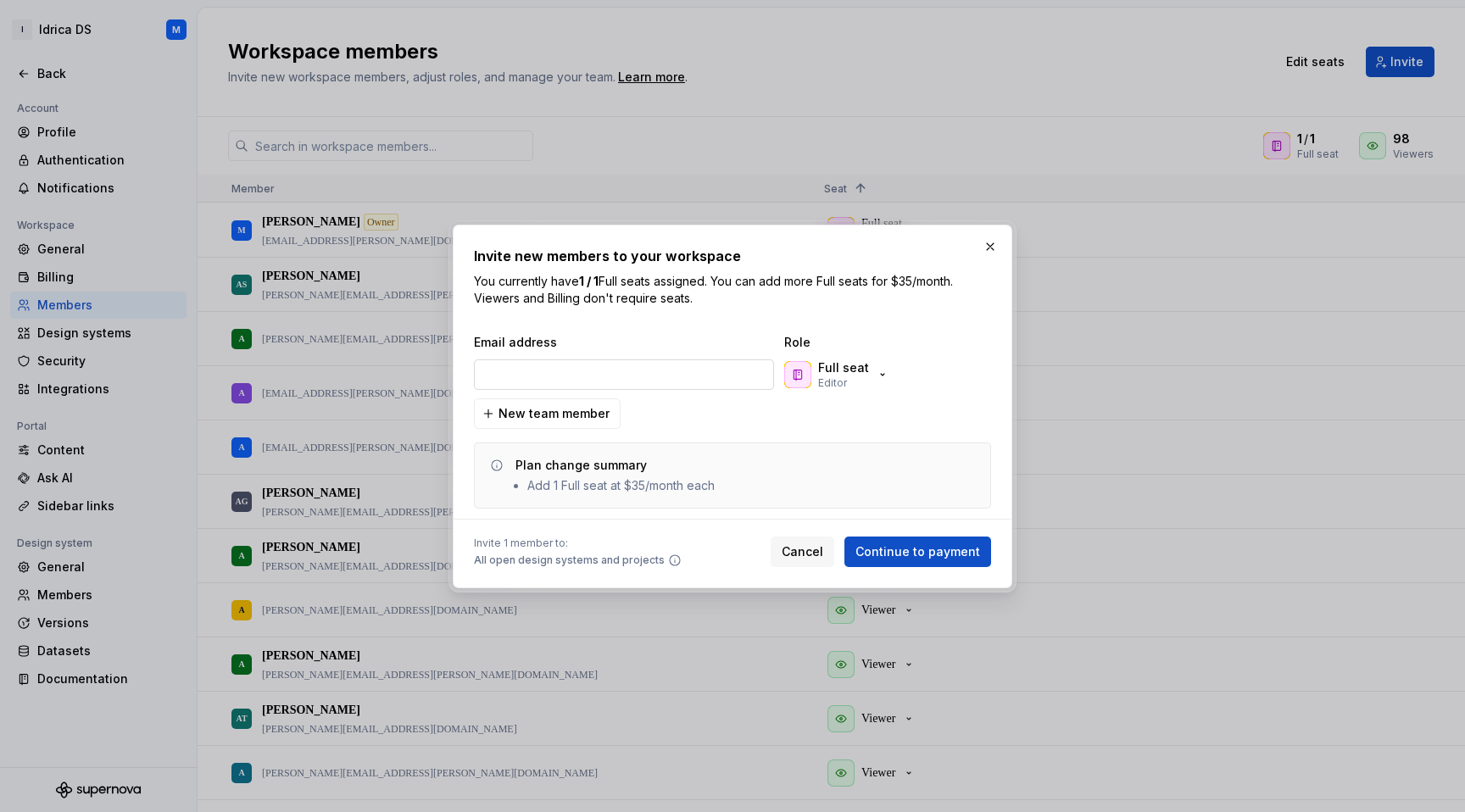
type input "[PERSON_NAME][EMAIL_ADDRESS][PERSON_NAME][DOMAIN_NAME]"
click at [855, 377] on div "Full seat Editor" at bounding box center [843, 375] width 51 height 31
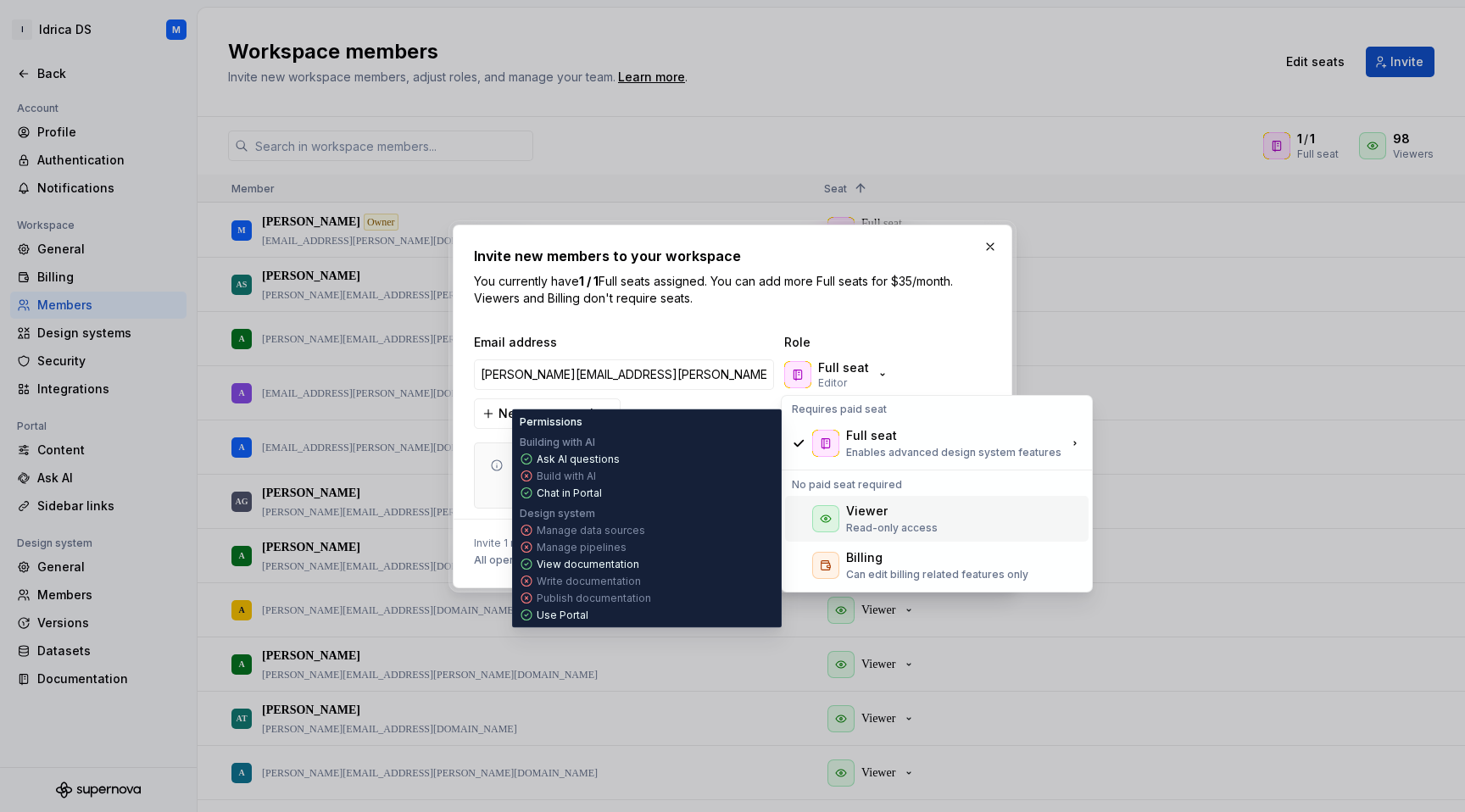
click at [896, 509] on div "Viewer" at bounding box center [892, 511] width 92 height 17
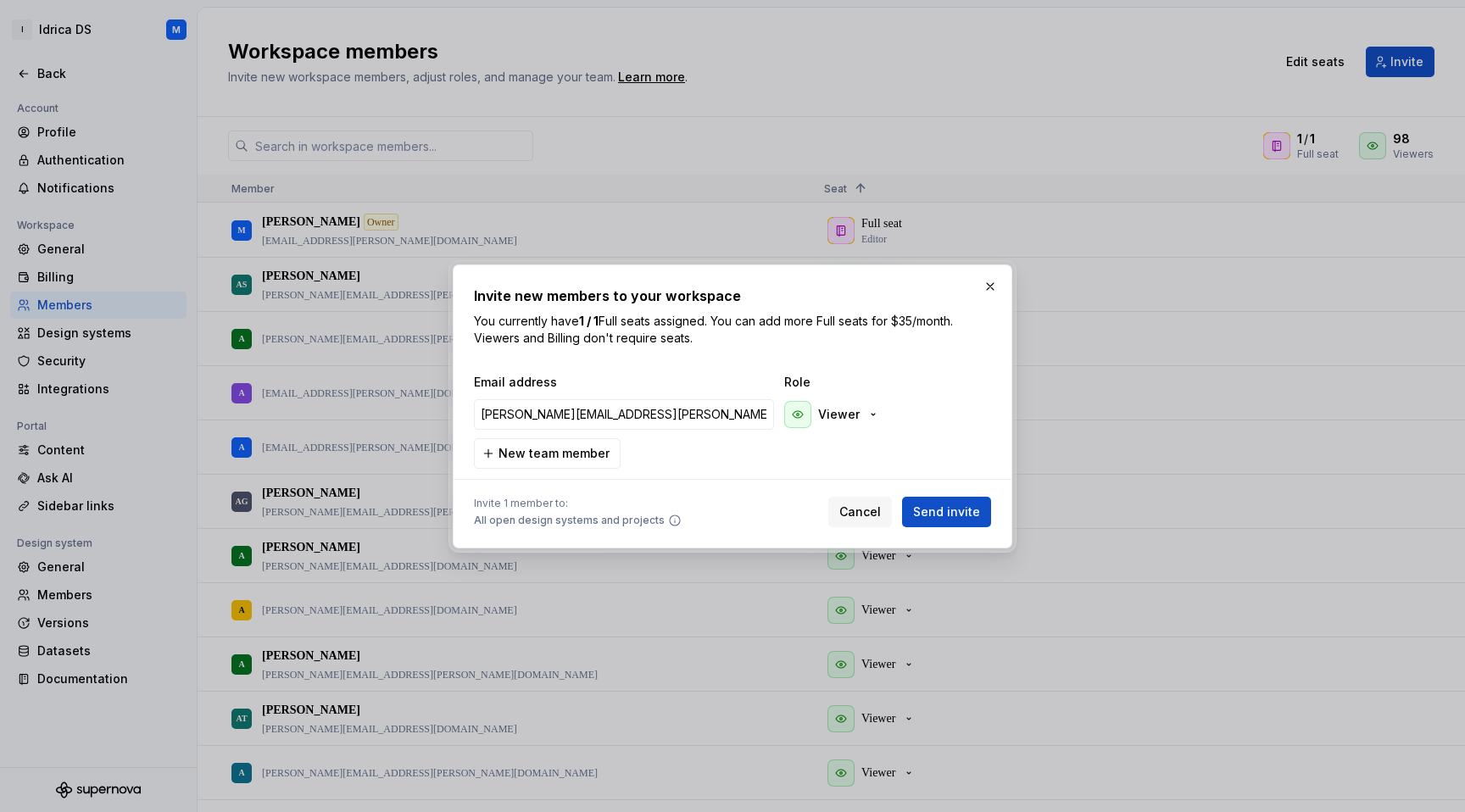
click at [902, 444] on div "Email address Role [PERSON_NAME][EMAIL_ADDRESS][PERSON_NAME][DOMAIN_NAME] Viewe…" at bounding box center [733, 421] width 517 height 95
click at [940, 508] on span "Send invite" at bounding box center [947, 512] width 67 height 17
